Goal: Check status: Check status

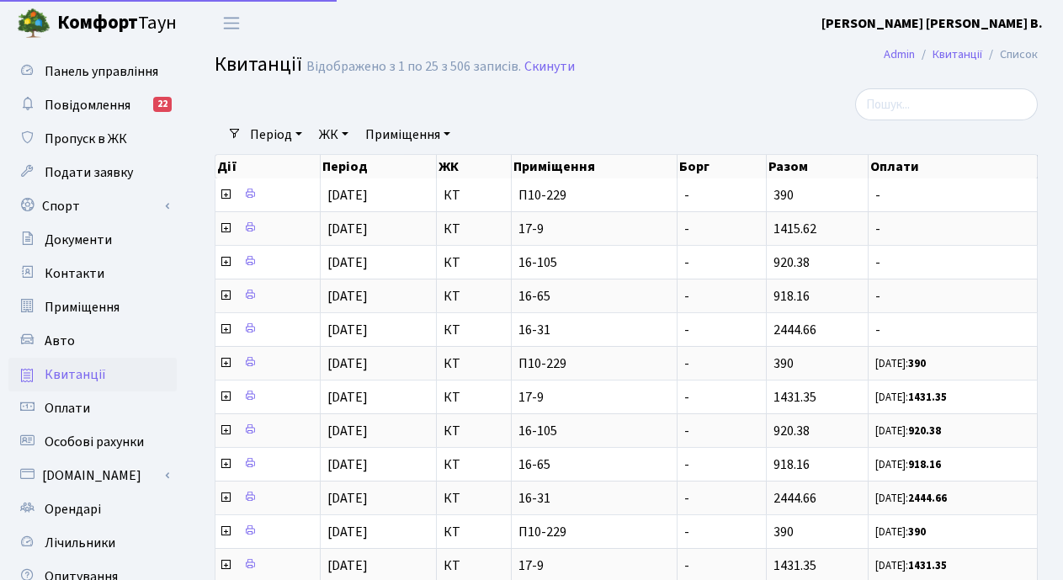
select select "25"
click at [121, 376] on link "Квитанції" at bounding box center [92, 375] width 168 height 34
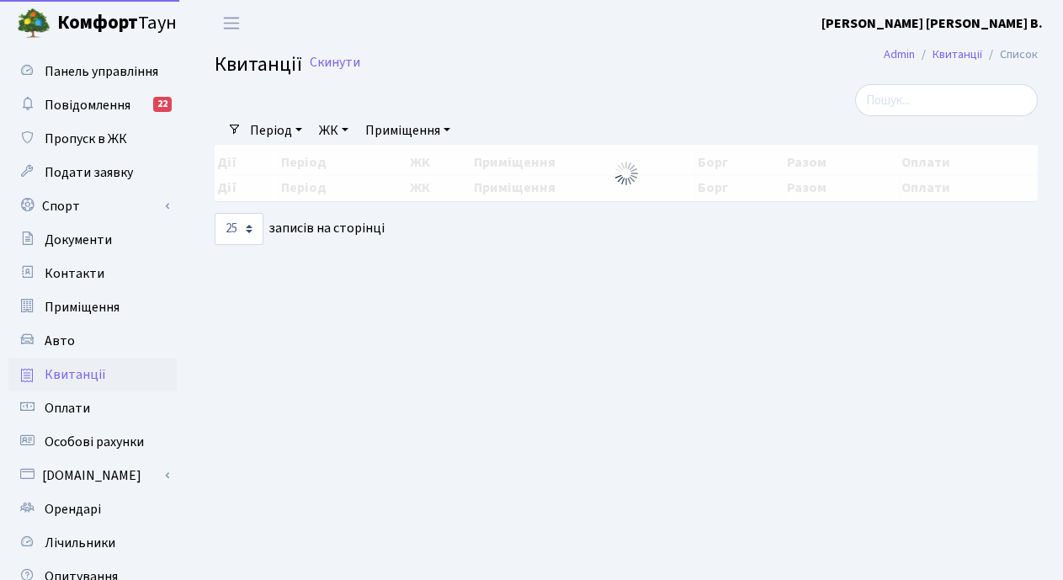
select select "25"
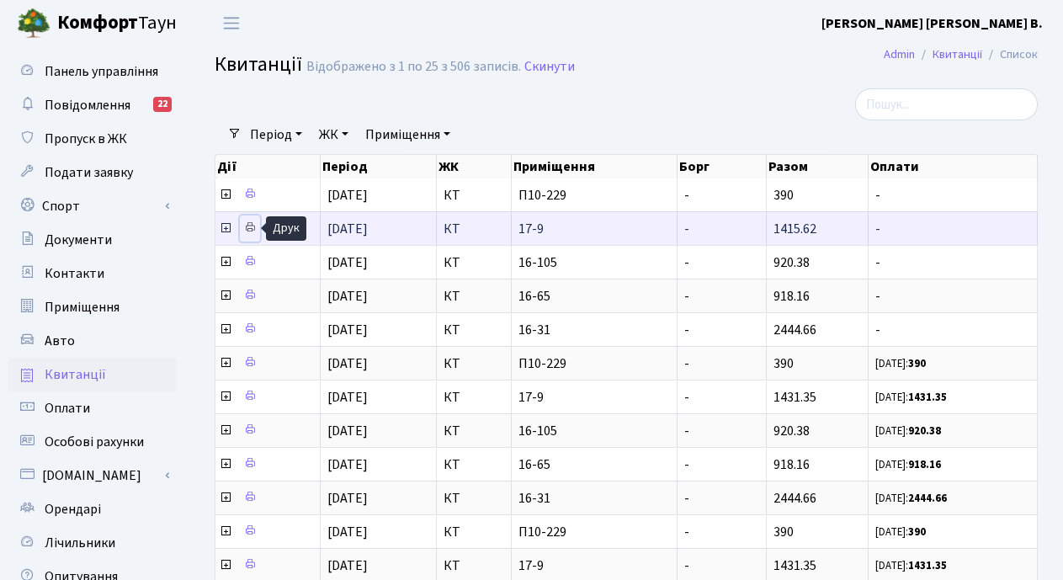
click at [246, 224] on icon at bounding box center [250, 227] width 12 height 12
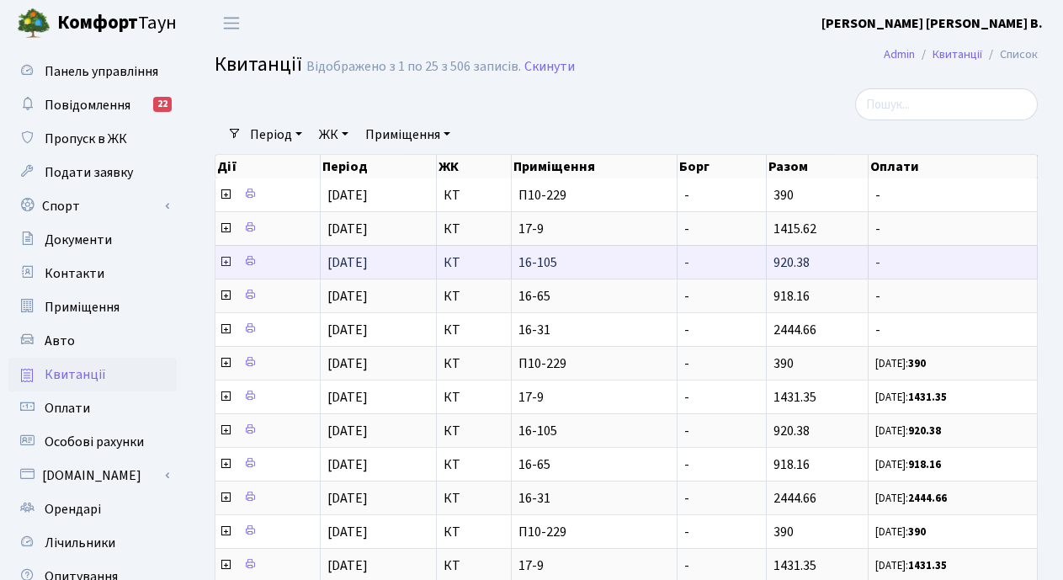
click at [273, 259] on td at bounding box center [268, 262] width 105 height 34
click at [249, 261] on icon at bounding box center [250, 261] width 12 height 12
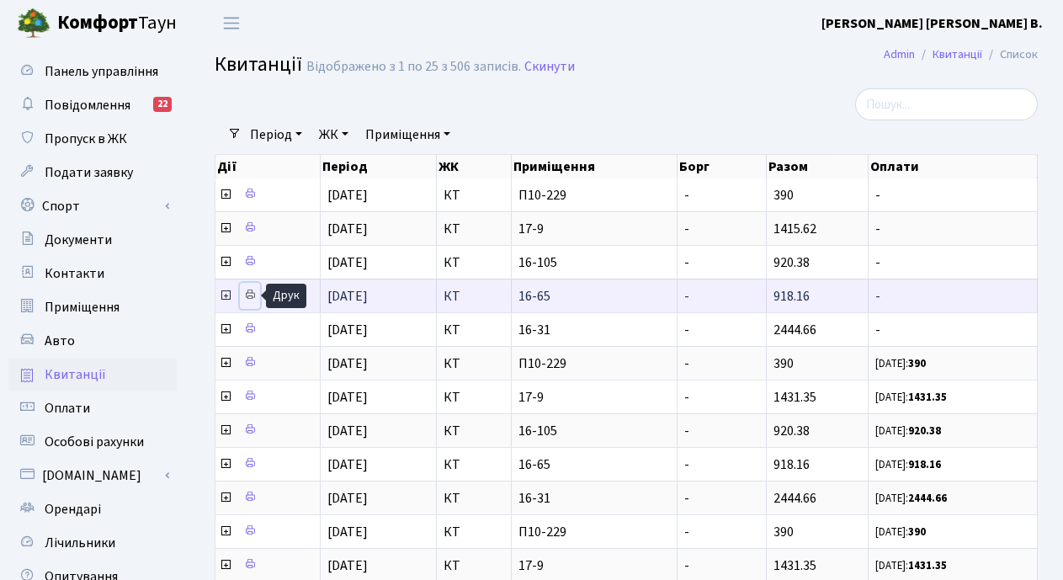
click at [249, 290] on icon at bounding box center [250, 295] width 12 height 12
